Goal: Transaction & Acquisition: Purchase product/service

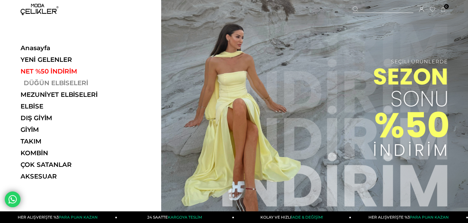
click at [30, 83] on link "DÜĞÜN ELBİSELERİ" at bounding box center [64, 83] width 87 height 8
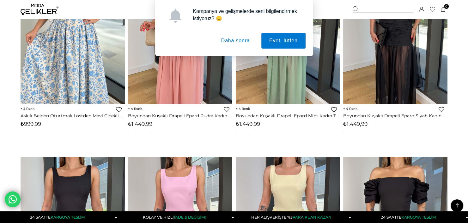
scroll to position [347, 0]
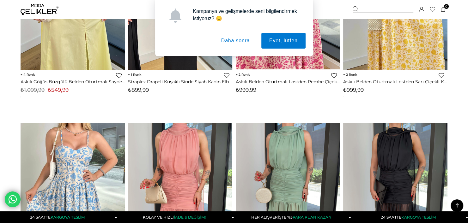
click at [231, 39] on button "Daha sonra" at bounding box center [235, 41] width 45 height 16
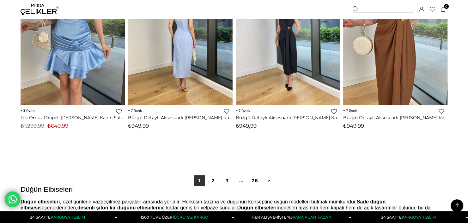
scroll to position [3789, 0]
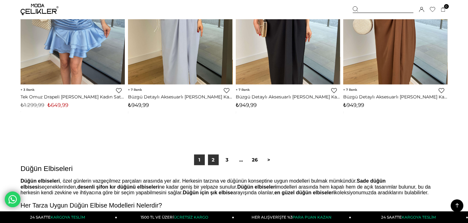
click at [217, 163] on link "2" at bounding box center [213, 160] width 11 height 11
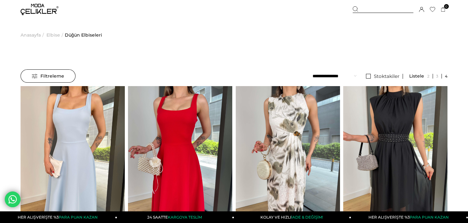
click at [59, 76] on span "Filtreleme" at bounding box center [48, 76] width 32 height 13
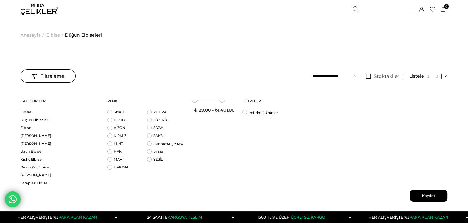
drag, startPoint x: 238, startPoint y: 98, endPoint x: 224, endPoint y: 105, distance: 15.8
click at [224, 105] on div "₺129,00 - ₺1.401,00" at bounding box center [214, 106] width 40 height 27
click at [426, 191] on span "Kaydet" at bounding box center [429, 196] width 38 height 12
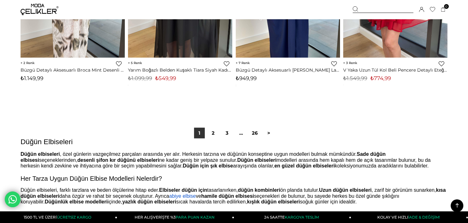
scroll to position [3821, 0]
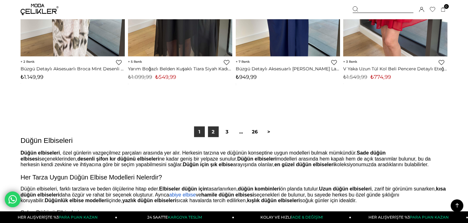
click at [215, 130] on link "2" at bounding box center [213, 132] width 11 height 11
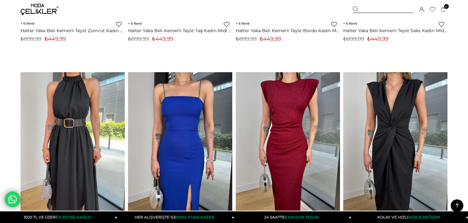
scroll to position [1610, 0]
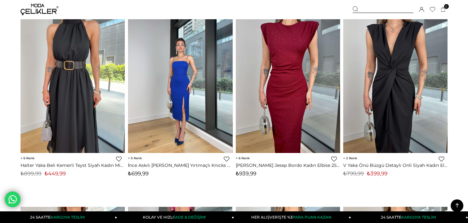
click at [176, 67] on img at bounding box center [180, 84] width 104 height 139
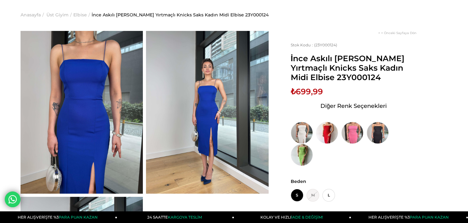
scroll to position [32, 0]
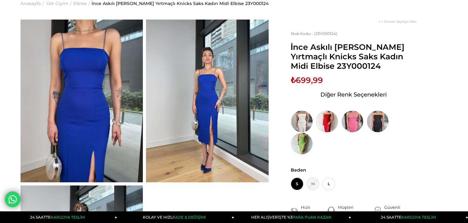
click at [325, 119] on img at bounding box center [327, 122] width 22 height 22
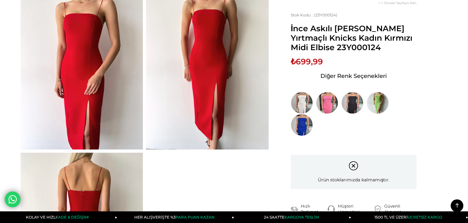
scroll to position [32, 0]
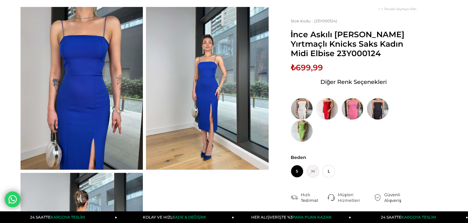
scroll to position [50, 0]
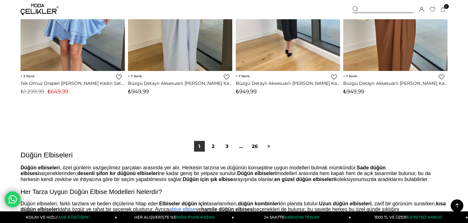
scroll to position [3884, 0]
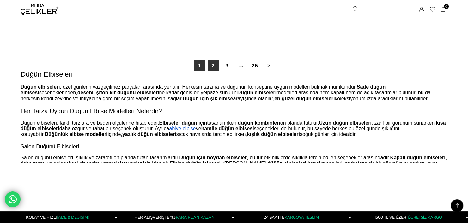
click at [212, 68] on link "2" at bounding box center [213, 65] width 11 height 11
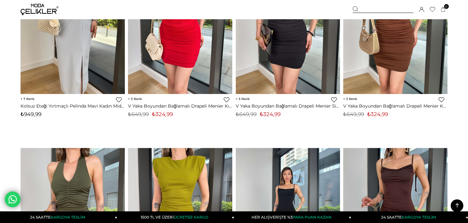
scroll to position [631, 0]
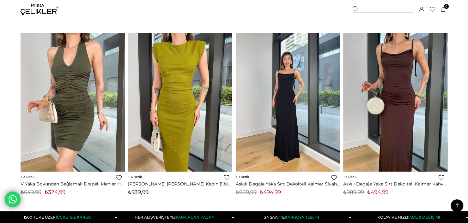
drag, startPoint x: 467, startPoint y: 60, endPoint x: 471, endPoint y: 34, distance: 25.9
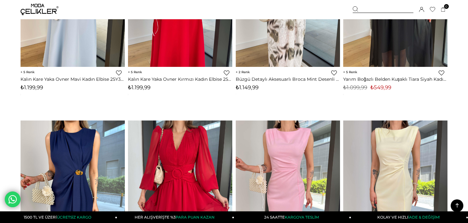
scroll to position [0, 0]
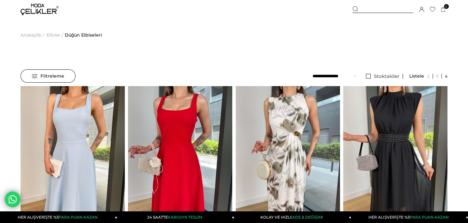
click at [55, 80] on span "Filtreleme" at bounding box center [48, 76] width 32 height 13
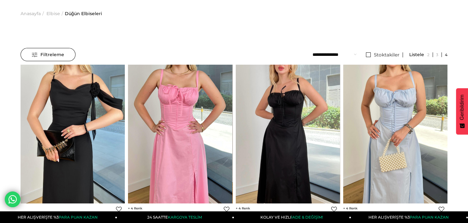
scroll to position [63, 0]
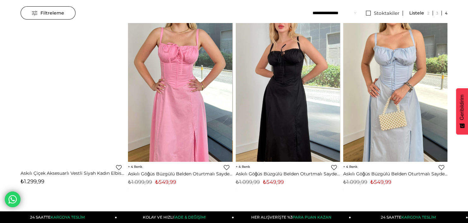
click at [64, 17] on div "Filtreleme" at bounding box center [48, 12] width 55 height 13
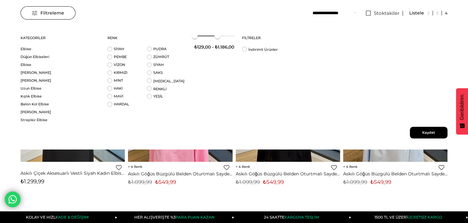
click at [217, 34] on span at bounding box center [217, 36] width 6 height 6
click at [214, 34] on span at bounding box center [216, 36] width 6 height 6
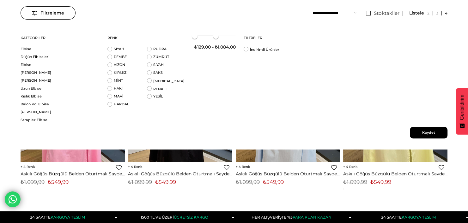
click at [424, 134] on span "Kaydet" at bounding box center [429, 133] width 38 height 12
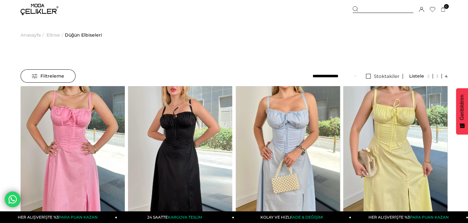
click at [65, 76] on div "Filtreleme" at bounding box center [48, 75] width 55 height 13
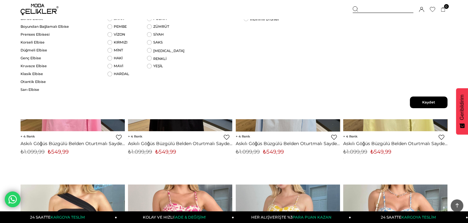
scroll to position [95, 0]
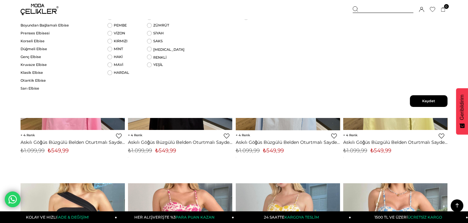
click at [434, 96] on span "Kaydet" at bounding box center [429, 101] width 38 height 12
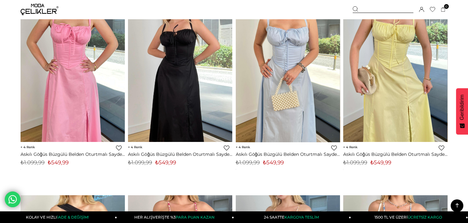
scroll to position [0, 0]
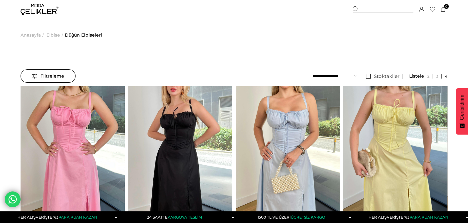
click at [60, 76] on span "Filtreleme" at bounding box center [48, 76] width 32 height 13
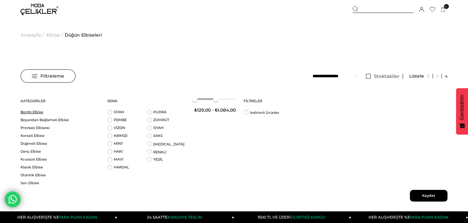
click at [38, 113] on link "Bordo Elbise" at bounding box center [60, 112] width 79 height 5
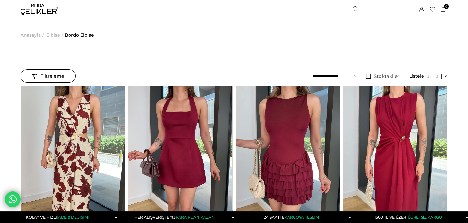
click at [54, 70] on span "Filtreleme" at bounding box center [48, 76] width 32 height 13
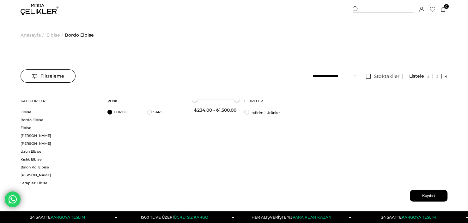
click at [108, 115] on li "BORDO" at bounding box center [126, 114] width 39 height 8
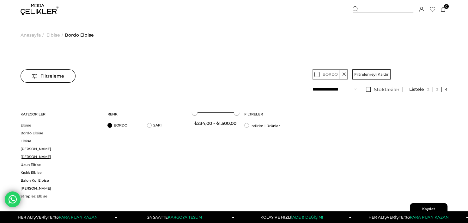
click at [27, 155] on link "[PERSON_NAME]" at bounding box center [60, 157] width 79 height 5
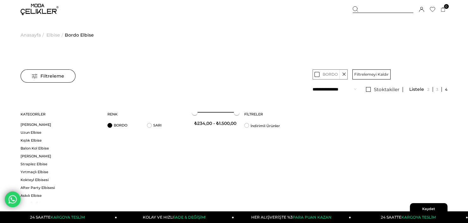
scroll to position [57, 0]
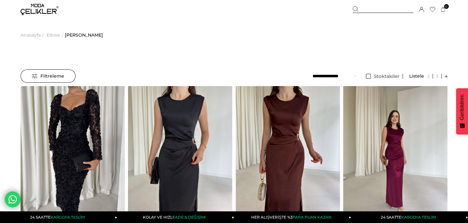
click at [53, 80] on span "Filtreleme" at bounding box center [48, 76] width 32 height 13
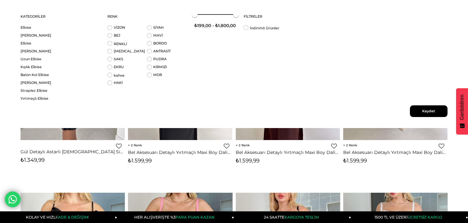
scroll to position [95, 0]
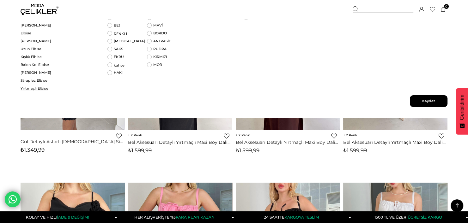
click at [36, 90] on link "Yırtmaçlı Elbise" at bounding box center [60, 88] width 79 height 5
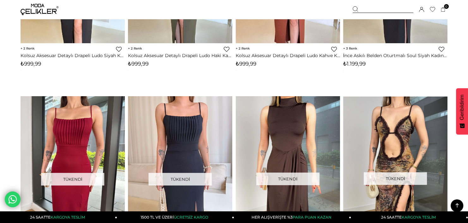
scroll to position [2494, 0]
